Goal: Information Seeking & Learning: Learn about a topic

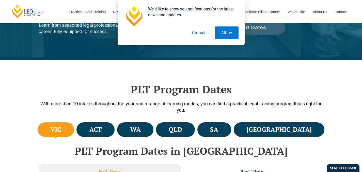
click at [200, 28] on button "Cancel" at bounding box center [199, 32] width 26 height 13
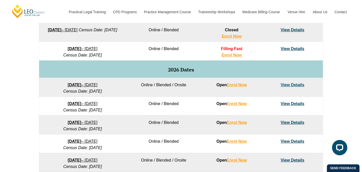
scroll to position [289, 0]
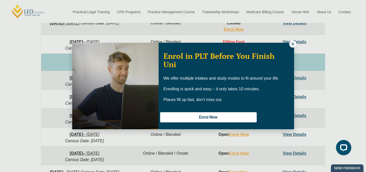
click at [293, 45] on icon at bounding box center [293, 44] width 5 height 5
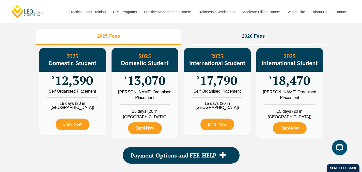
scroll to position [609, 0]
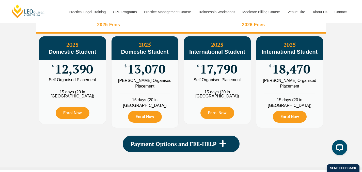
click at [217, 34] on li "2026 Fees" at bounding box center [253, 25] width 145 height 16
click at [160, 34] on li "2025 Fees" at bounding box center [108, 25] width 145 height 16
click at [197, 33] on li "2026 Fees" at bounding box center [253, 25] width 145 height 16
click at [160, 32] on li "2025 Fees" at bounding box center [108, 25] width 145 height 16
click at [204, 31] on li "2026 Fees" at bounding box center [253, 25] width 145 height 16
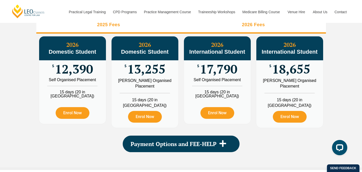
click at [178, 34] on li "2025 Fees" at bounding box center [108, 25] width 145 height 16
click at [201, 32] on li "2026 Fees" at bounding box center [253, 25] width 145 height 16
click at [176, 30] on li "2025 Fees" at bounding box center [108, 25] width 145 height 16
click at [201, 32] on li "2026 Fees" at bounding box center [253, 25] width 145 height 16
click at [169, 31] on li "2025 Fees" at bounding box center [108, 25] width 145 height 16
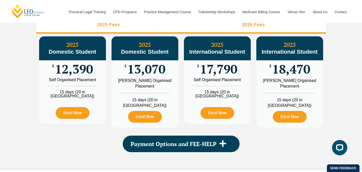
click at [201, 32] on li "2026 Fees" at bounding box center [253, 25] width 145 height 16
click at [175, 31] on li "2025 Fees" at bounding box center [108, 25] width 145 height 16
click at [194, 31] on li "2026 Fees" at bounding box center [253, 25] width 145 height 16
click at [177, 31] on li "2025 Fees" at bounding box center [108, 25] width 145 height 16
click at [190, 31] on li "2026 Fees" at bounding box center [253, 25] width 145 height 16
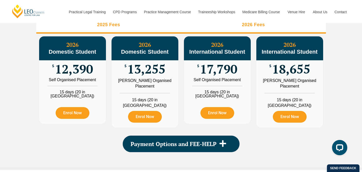
click at [159, 31] on li "2025 Fees" at bounding box center [108, 25] width 145 height 16
click at [208, 34] on li "2026 Fees" at bounding box center [253, 25] width 145 height 16
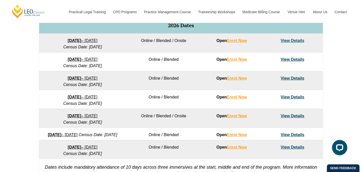
scroll to position [317, 0]
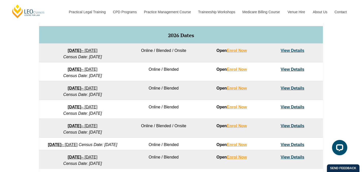
click at [290, 67] on link "View Details" at bounding box center [293, 69] width 24 height 4
